Goal: Transaction & Acquisition: Subscribe to service/newsletter

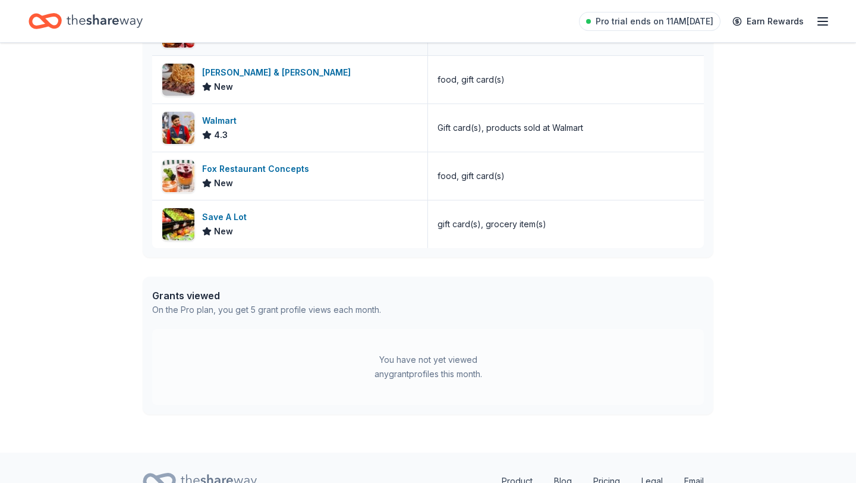
scroll to position [452, 0]
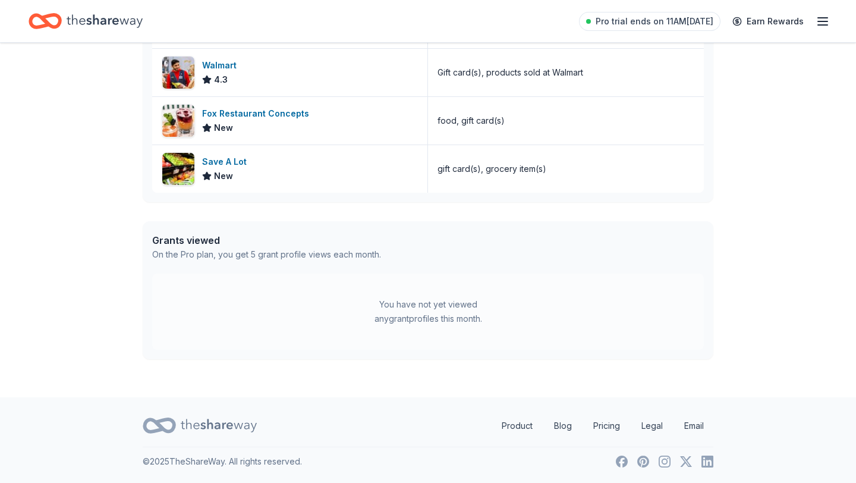
click at [168, 244] on div "Grants viewed" at bounding box center [266, 240] width 229 height 14
click at [188, 171] on img at bounding box center [178, 169] width 32 height 32
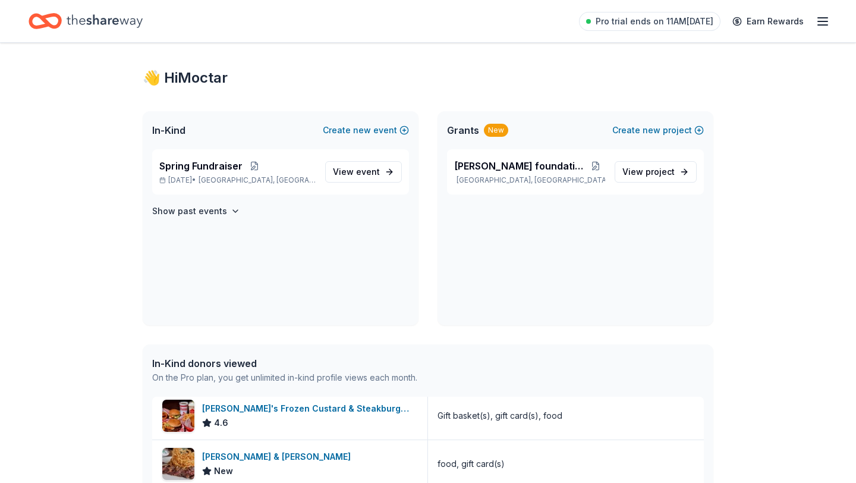
scroll to position [0, 0]
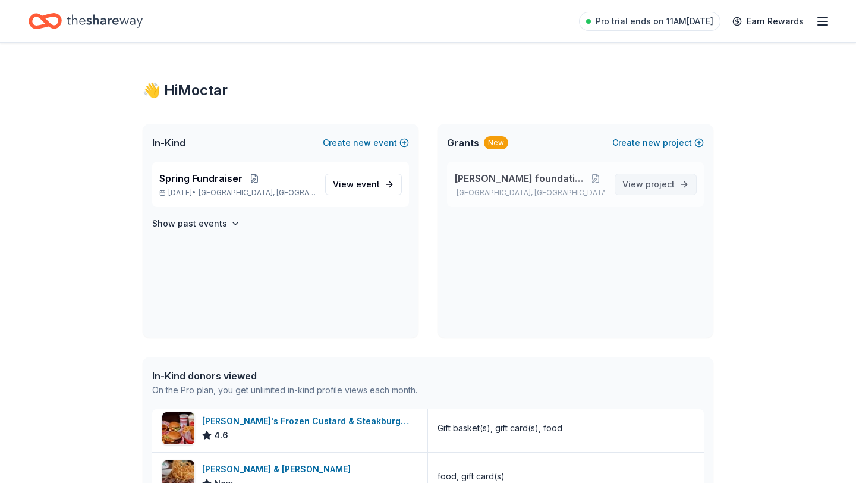
click at [626, 183] on span "View project" at bounding box center [648, 184] width 52 height 14
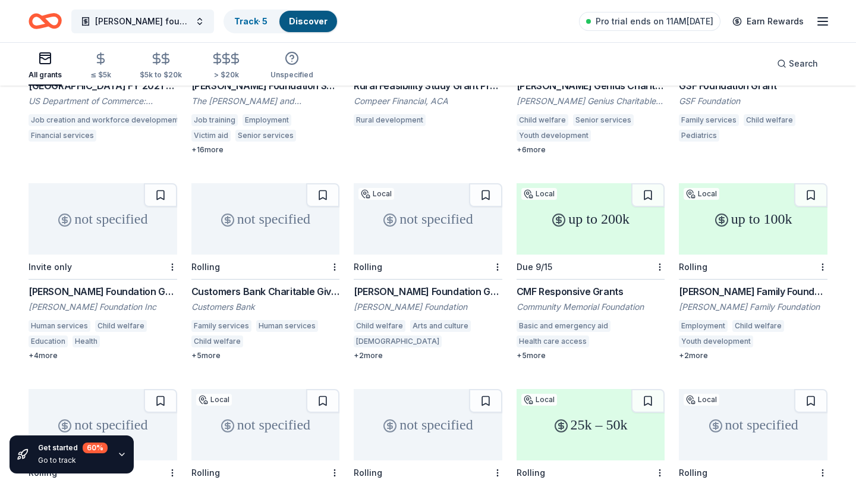
scroll to position [238, 0]
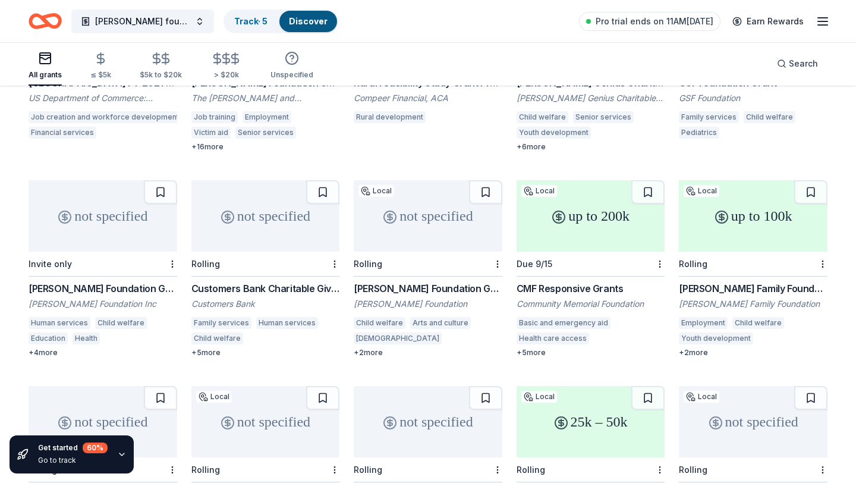
click at [403, 281] on div "Gadomski Foundation Grant" at bounding box center [428, 288] width 149 height 14
click at [270, 281] on div "Customers Bank Charitable Giving" at bounding box center [265, 288] width 149 height 14
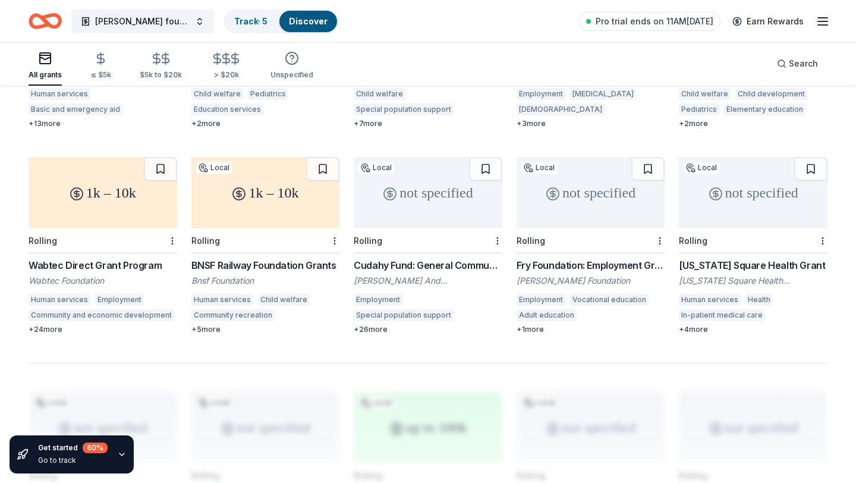
scroll to position [673, 0]
click at [111, 257] on div "Wabtec Direct Grant Program" at bounding box center [103, 264] width 149 height 14
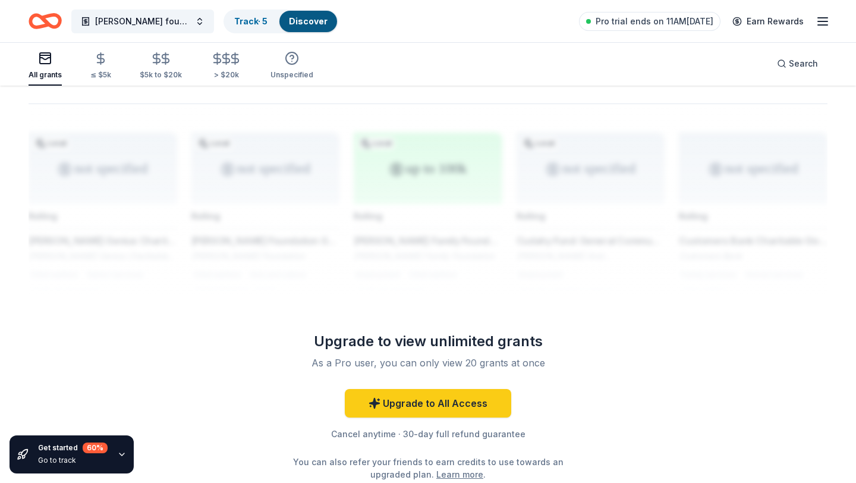
scroll to position [932, 0]
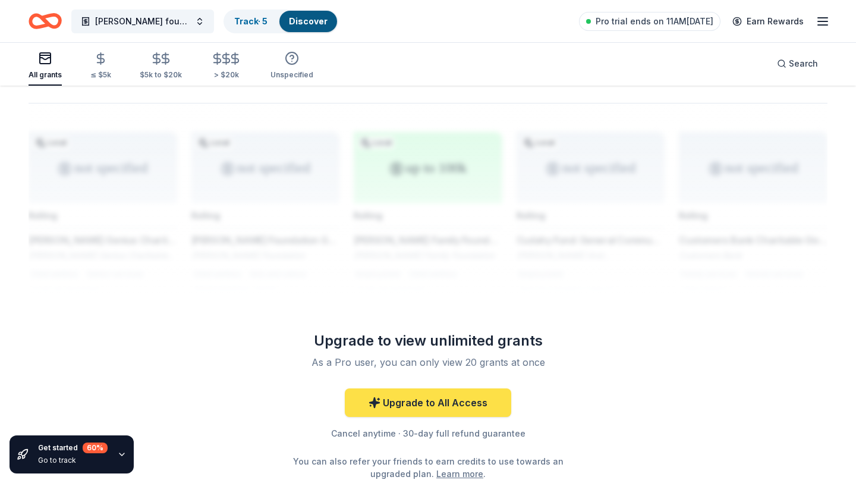
click at [440, 388] on link "Upgrade to All Access" at bounding box center [428, 402] width 166 height 29
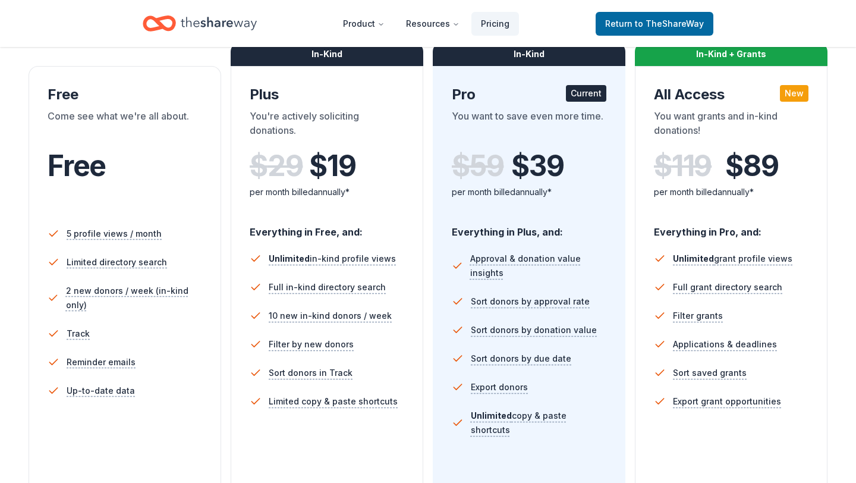
scroll to position [191, 0]
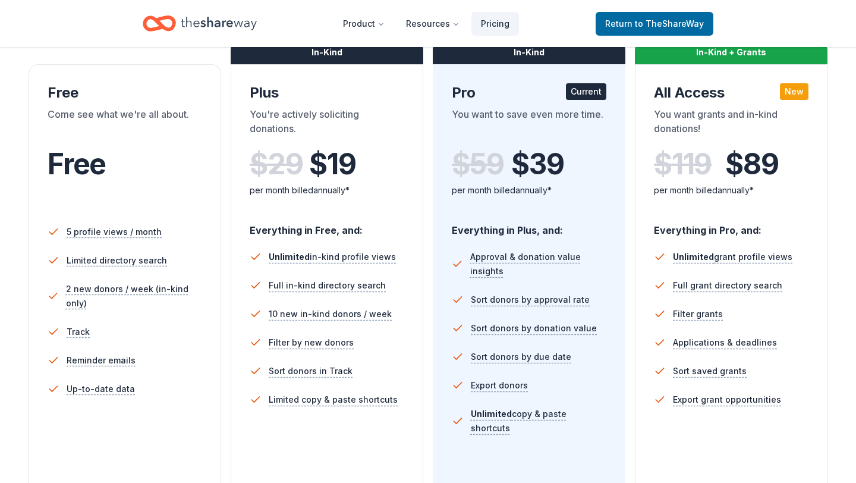
click at [765, 160] on span "$ 89" at bounding box center [751, 163] width 53 height 33
click at [748, 58] on div "In-Kind + Grants" at bounding box center [731, 52] width 193 height 24
click at [731, 53] on div "In-Kind + Grants" at bounding box center [731, 52] width 193 height 24
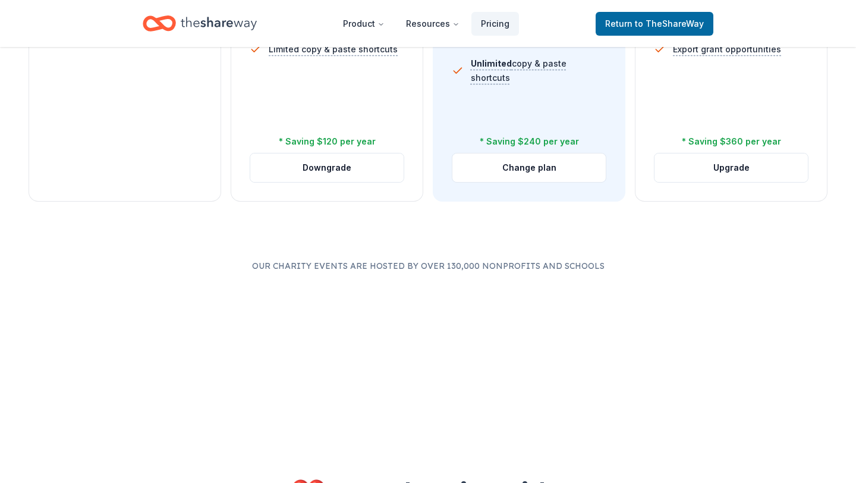
scroll to position [542, 0]
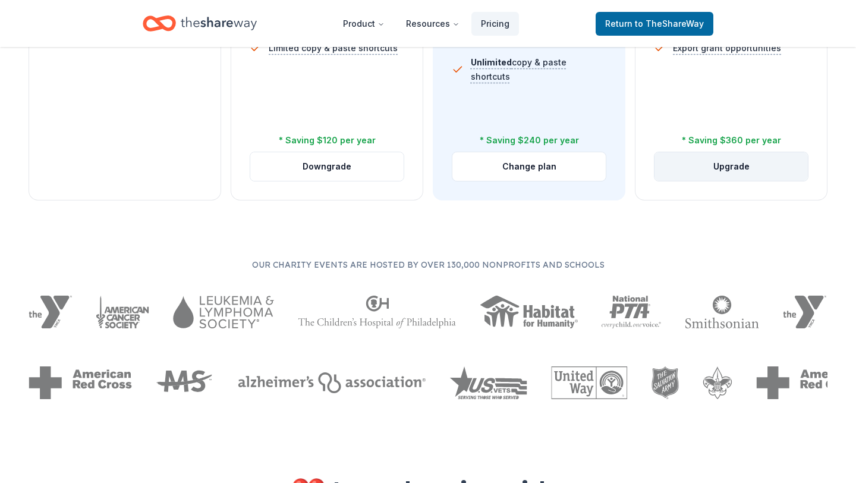
click at [733, 164] on button "Upgrade" at bounding box center [730, 166] width 153 height 29
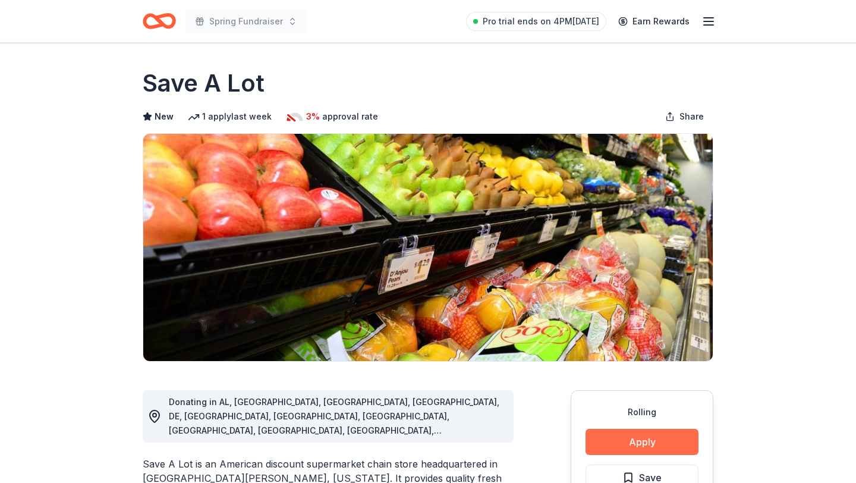
click at [644, 441] on button "Apply" at bounding box center [641, 441] width 113 height 26
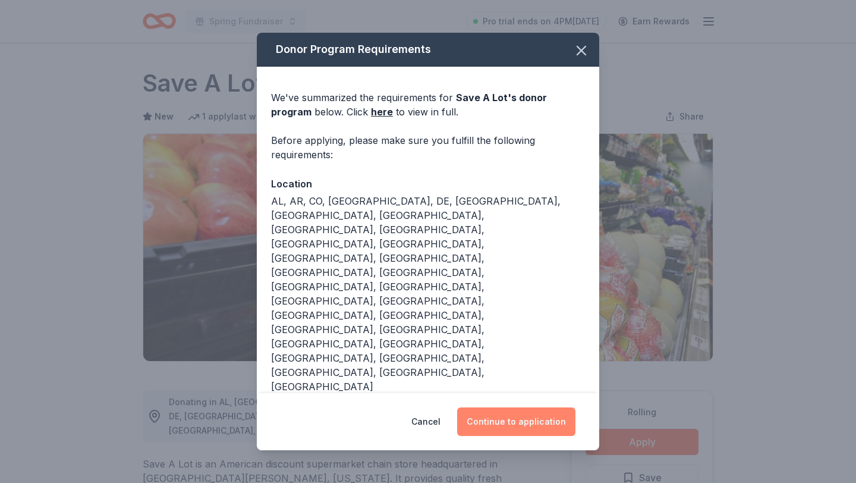
click at [511, 407] on button "Continue to application" at bounding box center [516, 421] width 118 height 29
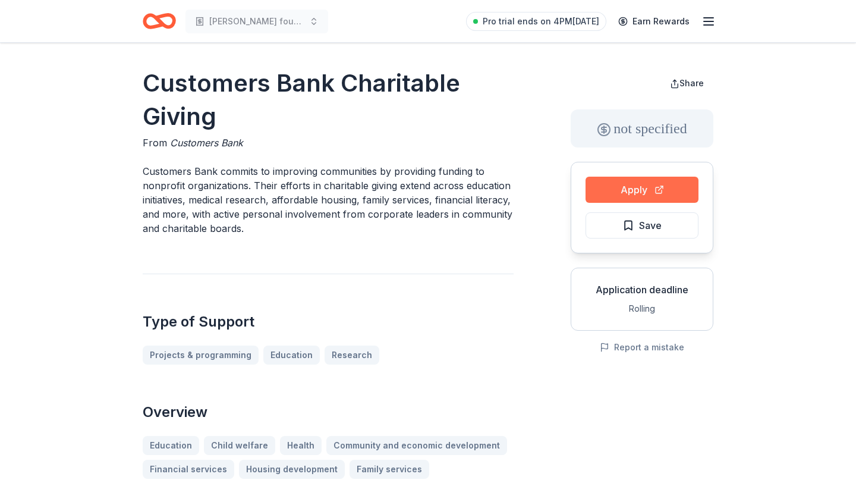
click at [613, 191] on button "Apply" at bounding box center [641, 190] width 113 height 26
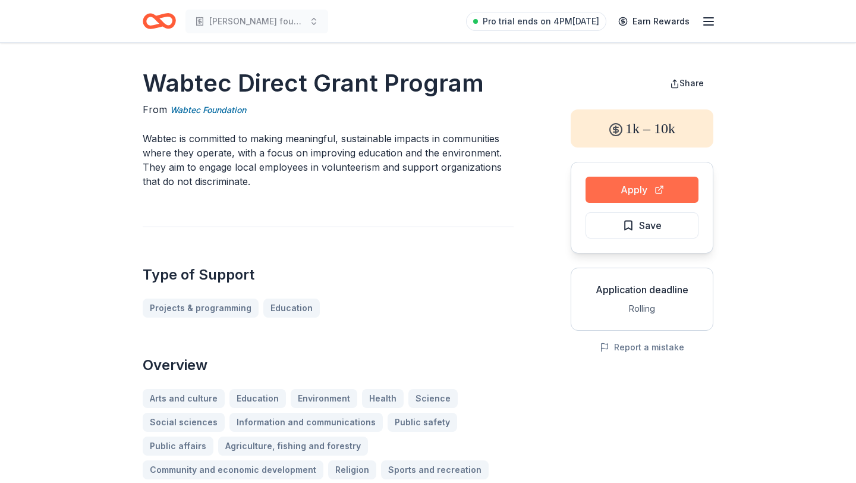
click at [643, 197] on button "Apply" at bounding box center [641, 190] width 113 height 26
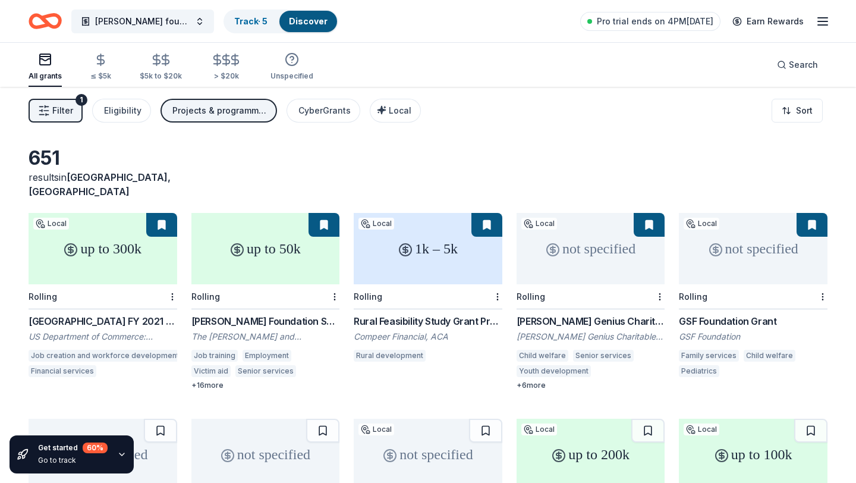
click at [221, 111] on div "Projects & programming" at bounding box center [219, 110] width 95 height 14
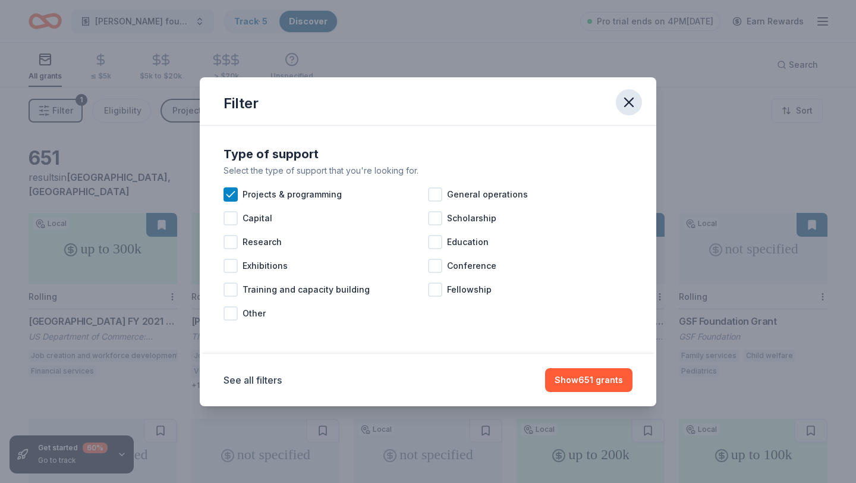
click at [633, 107] on icon "button" at bounding box center [628, 102] width 17 height 17
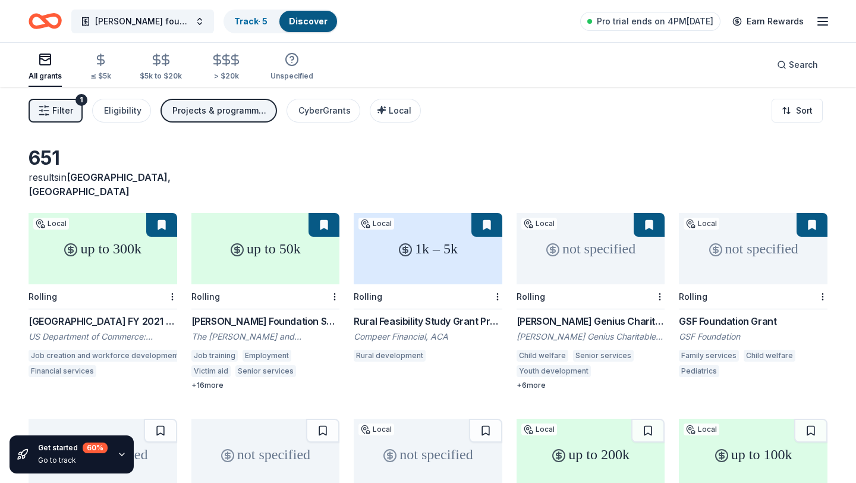
click at [830, 21] on div "[PERSON_NAME] foundation Grant Track · 5 Discover Pro trial ends on 4PM[DATE] E…" at bounding box center [428, 21] width 856 height 42
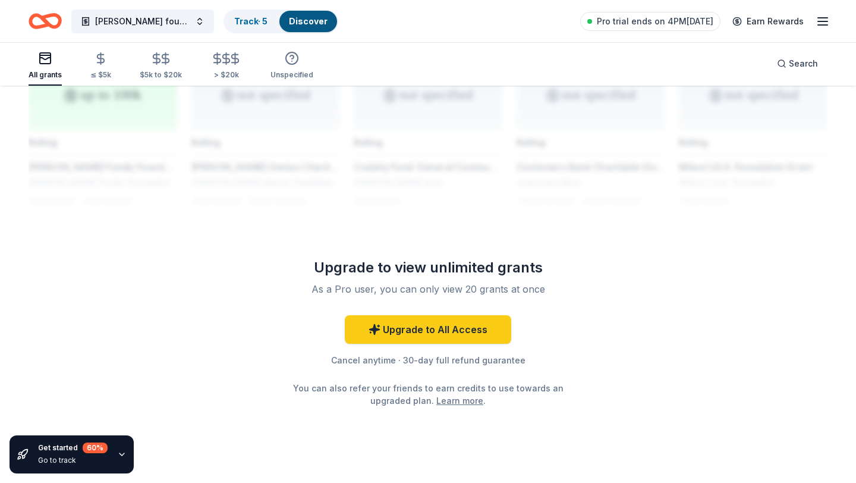
scroll to position [1016, 0]
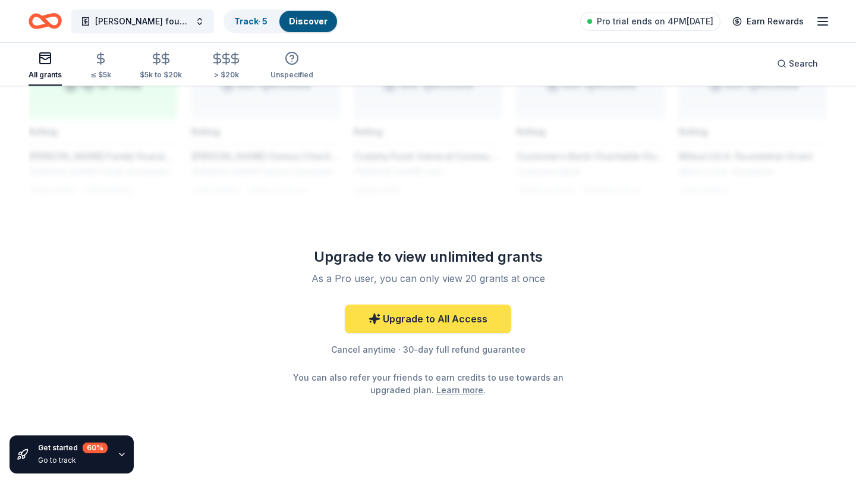
click at [418, 307] on link "Upgrade to All Access" at bounding box center [428, 318] width 166 height 29
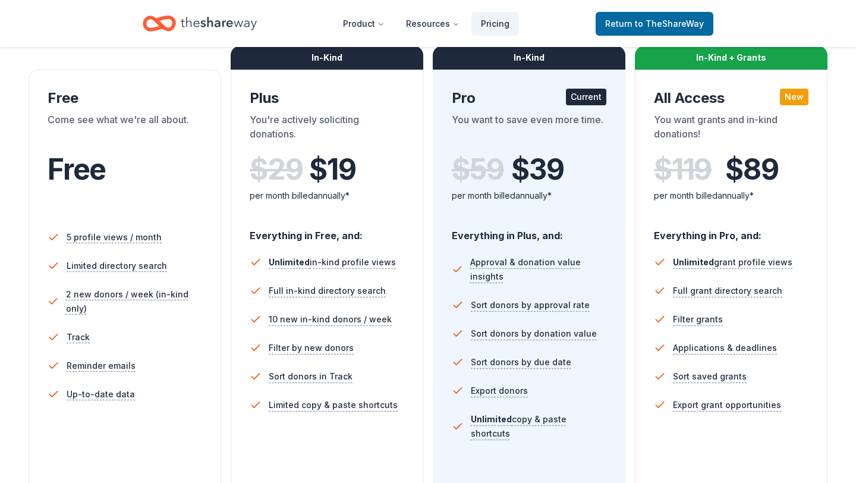
scroll to position [186, 0]
click at [796, 96] on div "New" at bounding box center [794, 96] width 29 height 17
click at [745, 58] on div "In-Kind + Grants" at bounding box center [731, 57] width 193 height 24
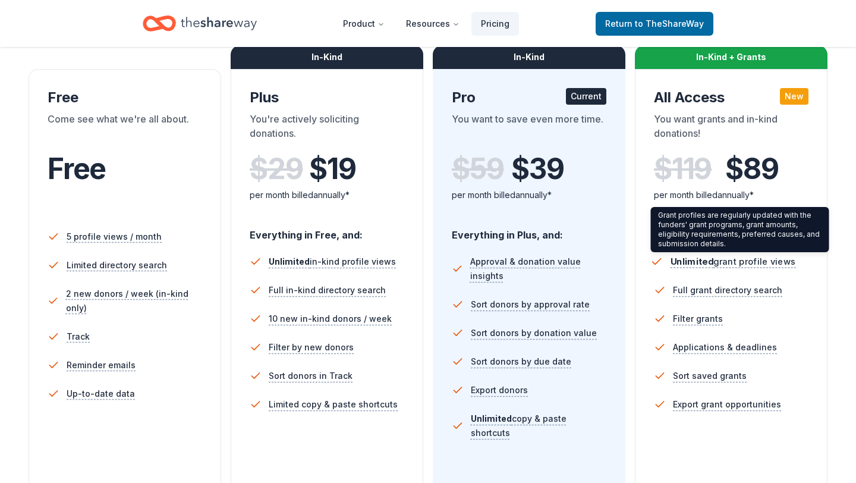
click at [739, 264] on span "Unlimited grant profile views" at bounding box center [732, 261] width 125 height 11
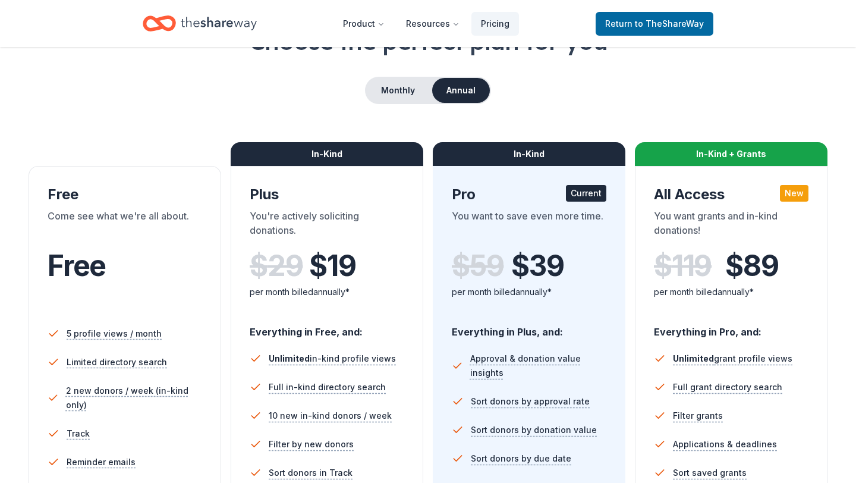
scroll to position [71, 0]
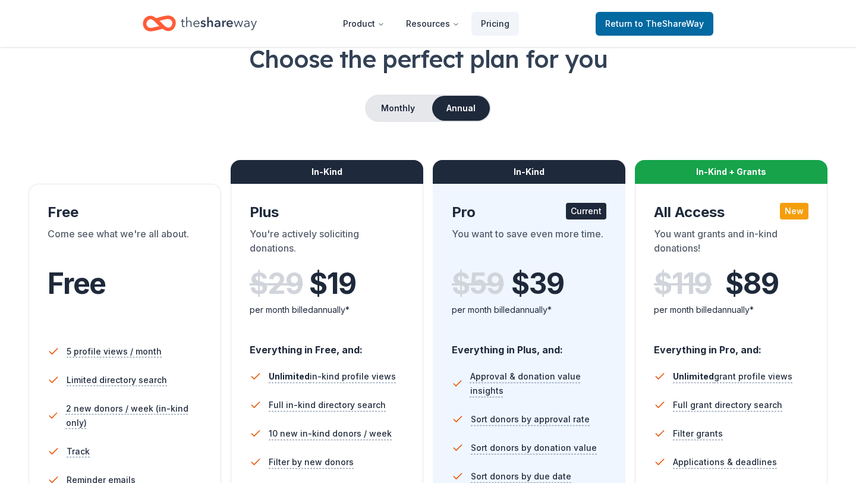
click at [792, 214] on div "New" at bounding box center [794, 211] width 29 height 17
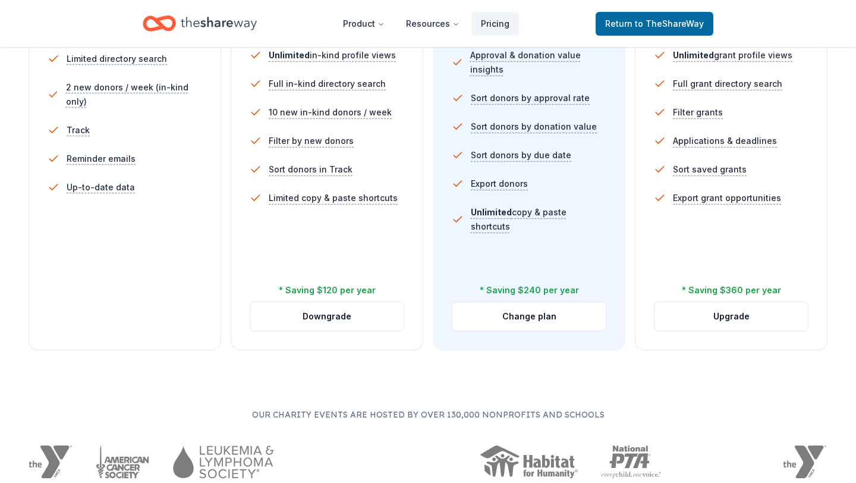
scroll to position [395, 0]
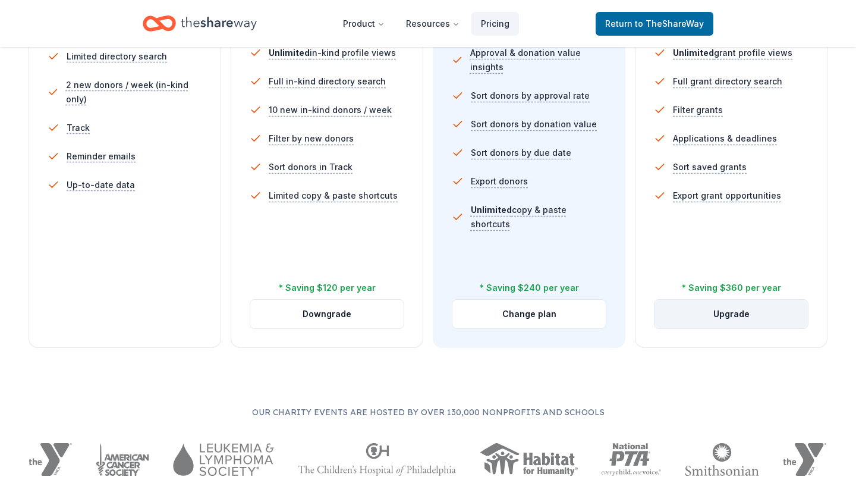
click at [738, 314] on button "Upgrade" at bounding box center [730, 314] width 153 height 29
